Goal: Task Accomplishment & Management: Manage account settings

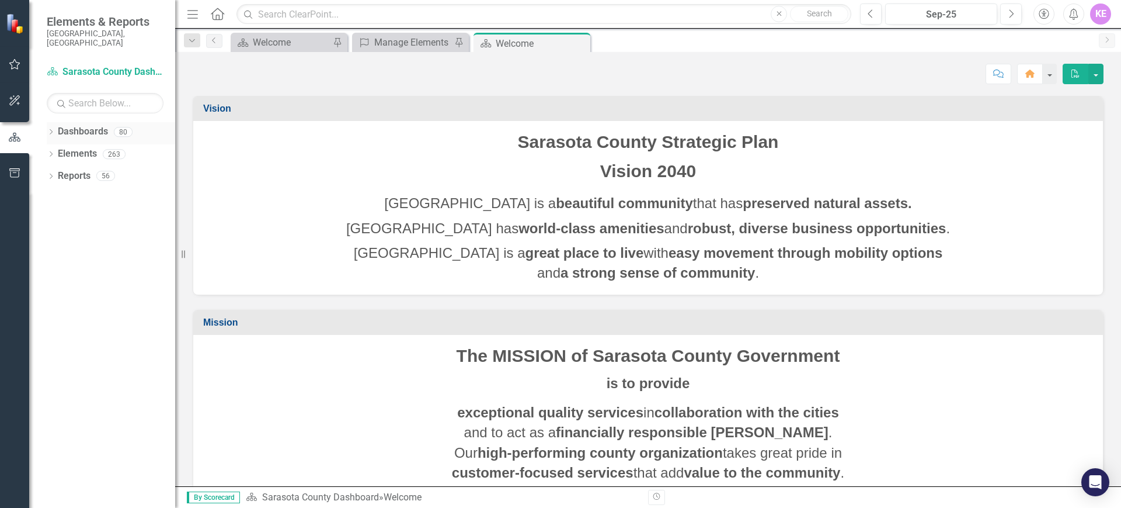
click at [51, 130] on icon "Dropdown" at bounding box center [51, 133] width 8 height 6
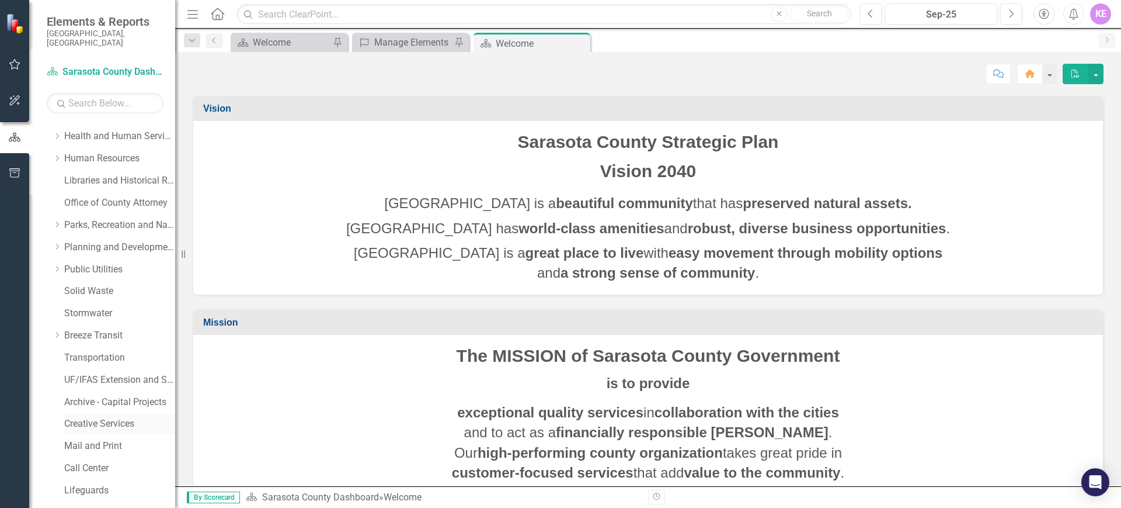
scroll to position [292, 0]
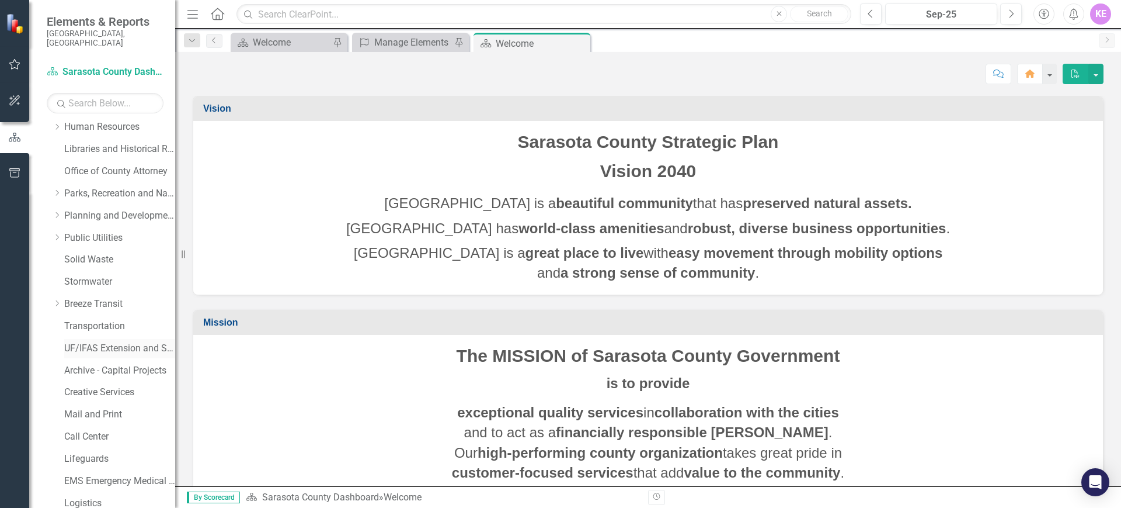
click at [120, 342] on link "UF/IFAS Extension and Sustainability" at bounding box center [119, 348] width 111 height 13
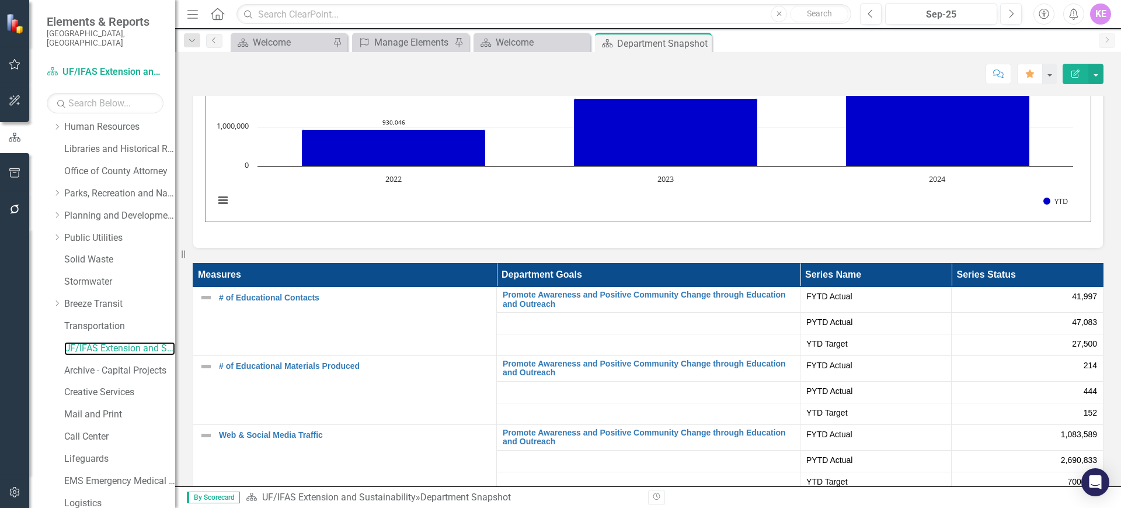
scroll to position [1971, 0]
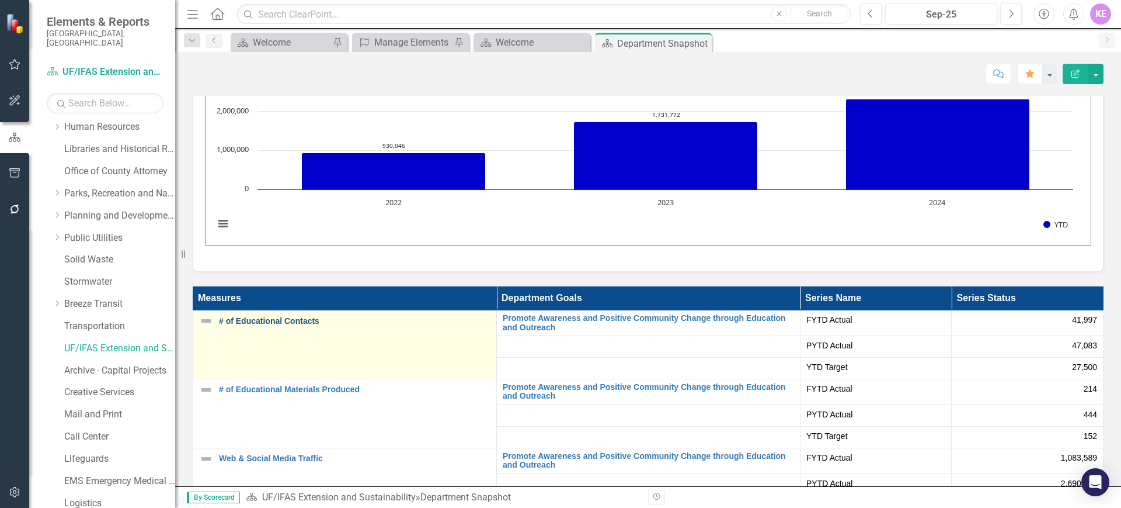
click at [278, 317] on link "# of Educational Contacts" at bounding box center [355, 321] width 272 height 9
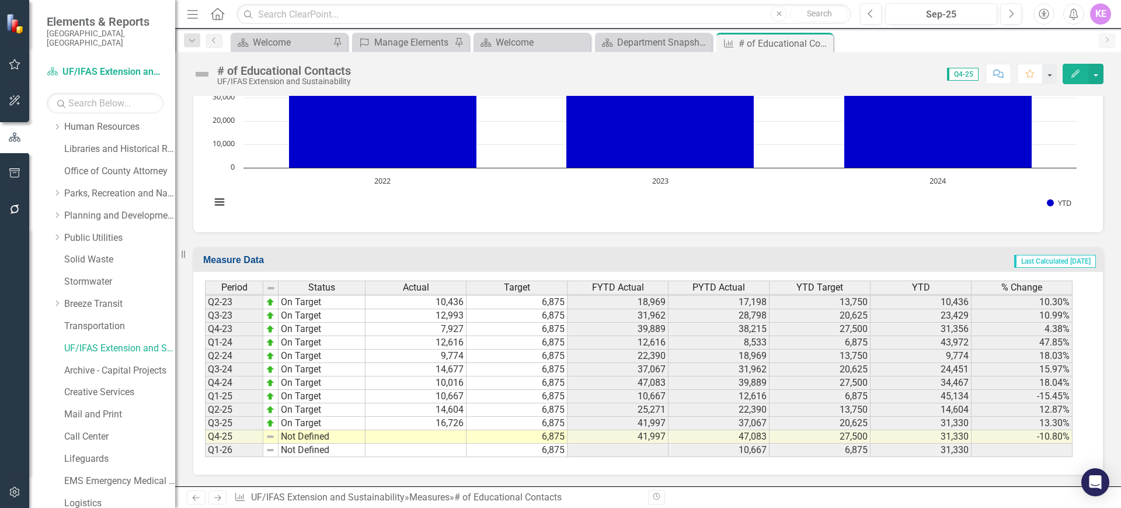
scroll to position [635, 0]
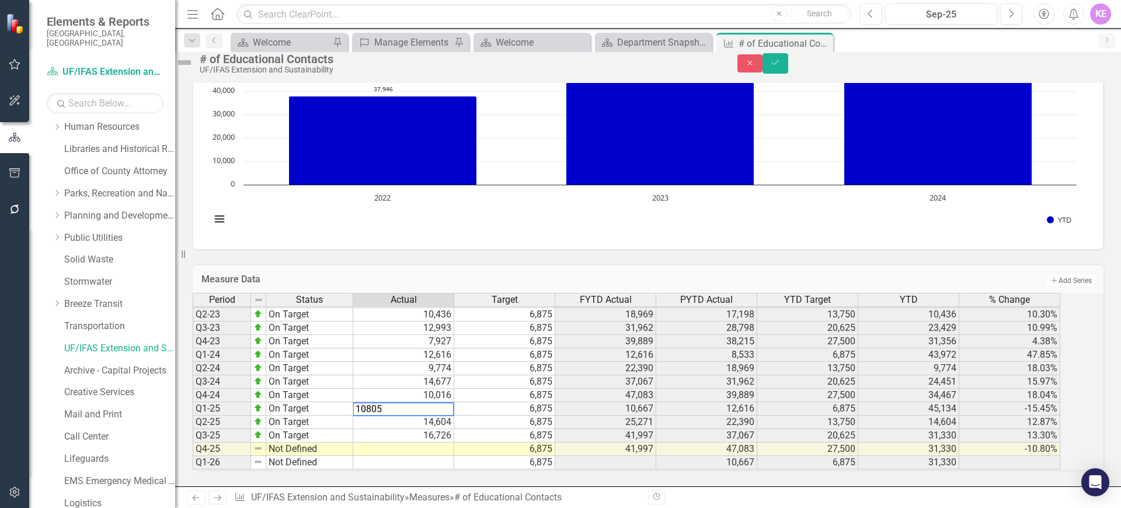
click at [451, 416] on td "14,604" at bounding box center [403, 421] width 101 height 13
click at [421, 430] on td "16,726" at bounding box center [403, 435] width 101 height 13
type textarea "16773"
click at [451, 456] on td at bounding box center [403, 462] width 101 height 13
click at [781, 67] on icon "Save" at bounding box center [775, 62] width 11 height 8
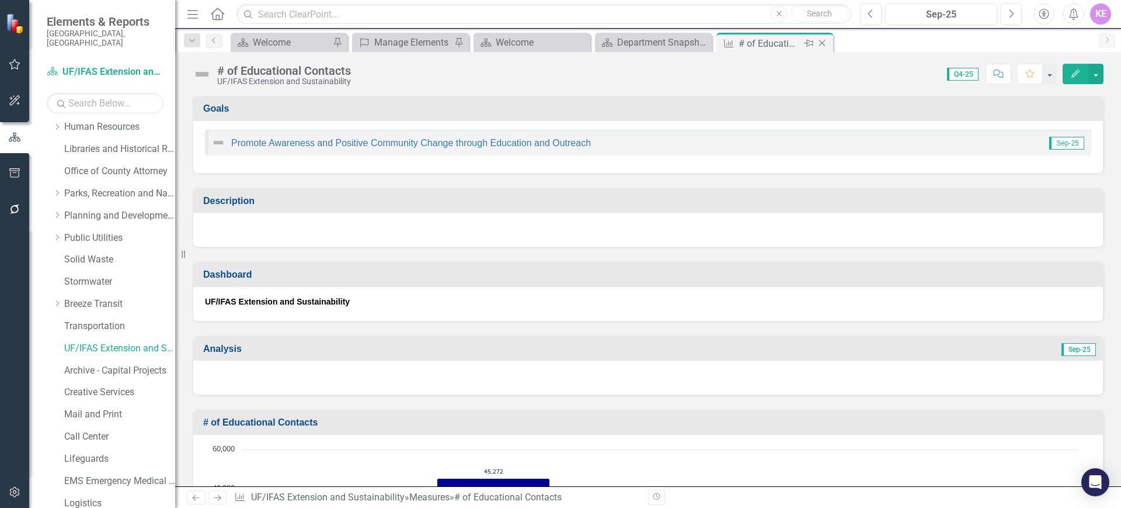
click at [827, 44] on icon "Close" at bounding box center [823, 43] width 12 height 9
